Goal: Task Accomplishment & Management: Use online tool/utility

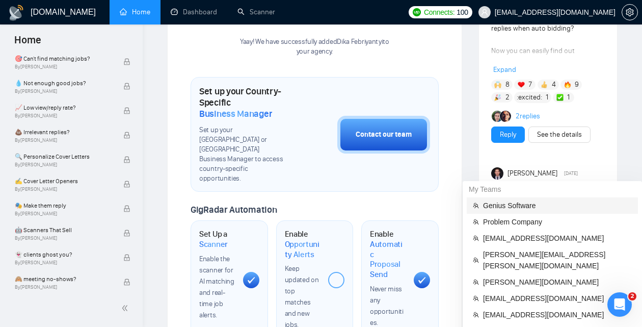
scroll to position [281, 0]
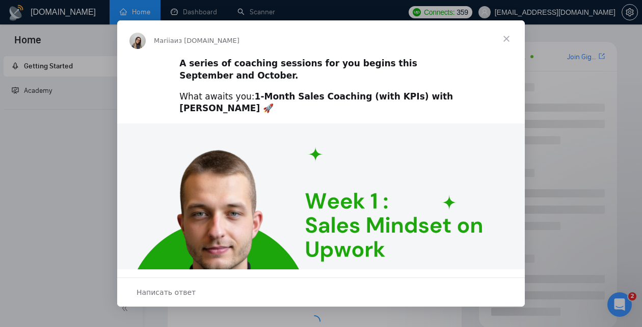
click at [502, 38] on span "Закрыть" at bounding box center [506, 38] width 37 height 37
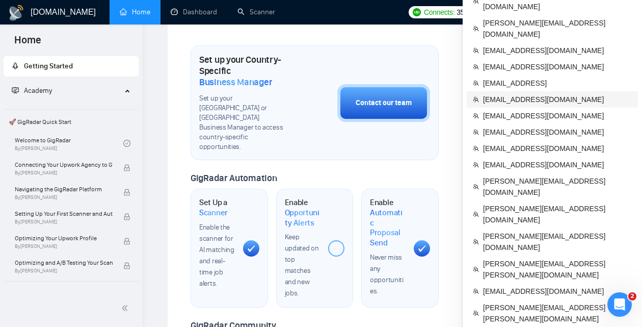
scroll to position [338, 0]
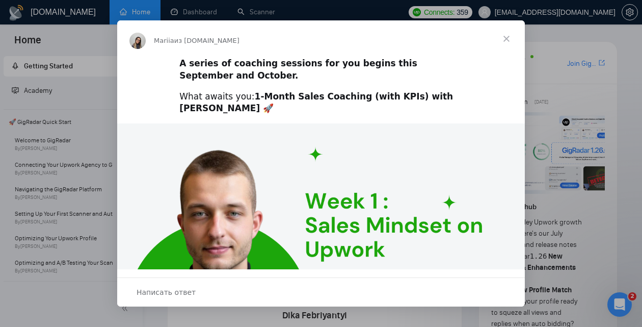
click at [593, 46] on div "Мессенджер Intercom" at bounding box center [321, 163] width 642 height 327
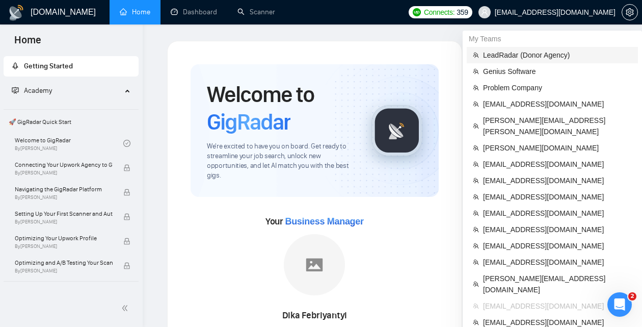
click at [553, 55] on span "LeadRadar (Donor Agency)" at bounding box center [557, 54] width 149 height 11
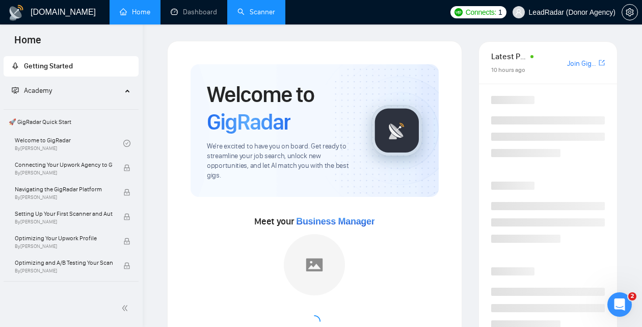
click at [274, 10] on link "Scanner" at bounding box center [256, 12] width 38 height 9
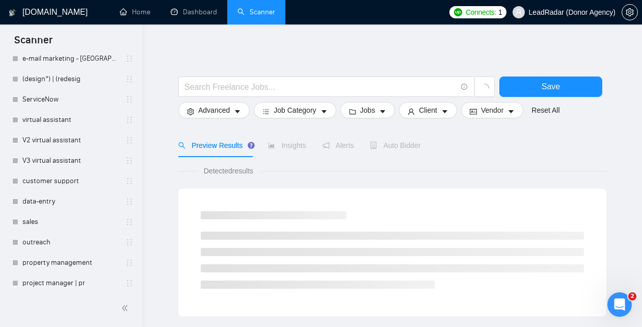
scroll to position [280, 0]
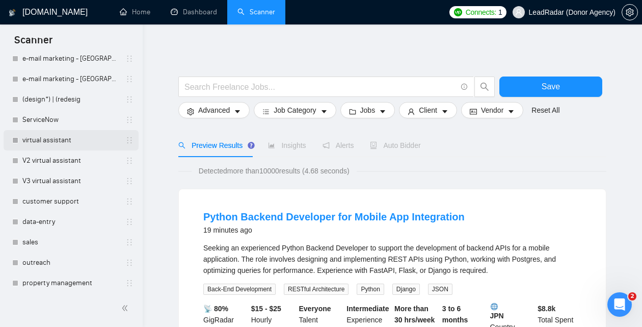
click at [40, 141] on link "virtual assistant" at bounding box center [70, 140] width 97 height 20
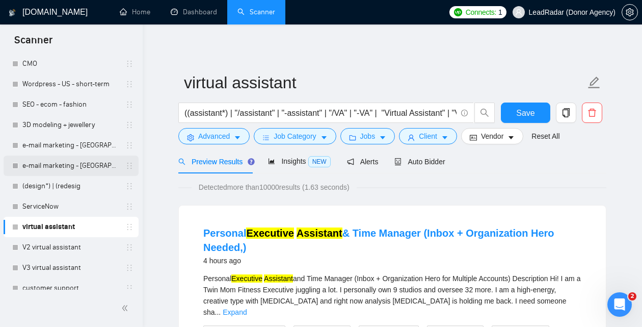
scroll to position [190, 0]
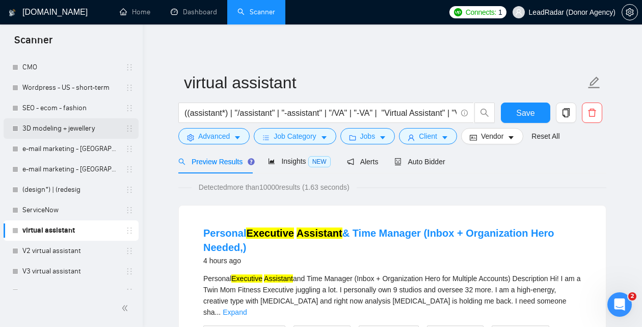
click at [49, 128] on link "3D modeling + jewellery" at bounding box center [70, 128] width 97 height 20
